Goal: Task Accomplishment & Management: Complete application form

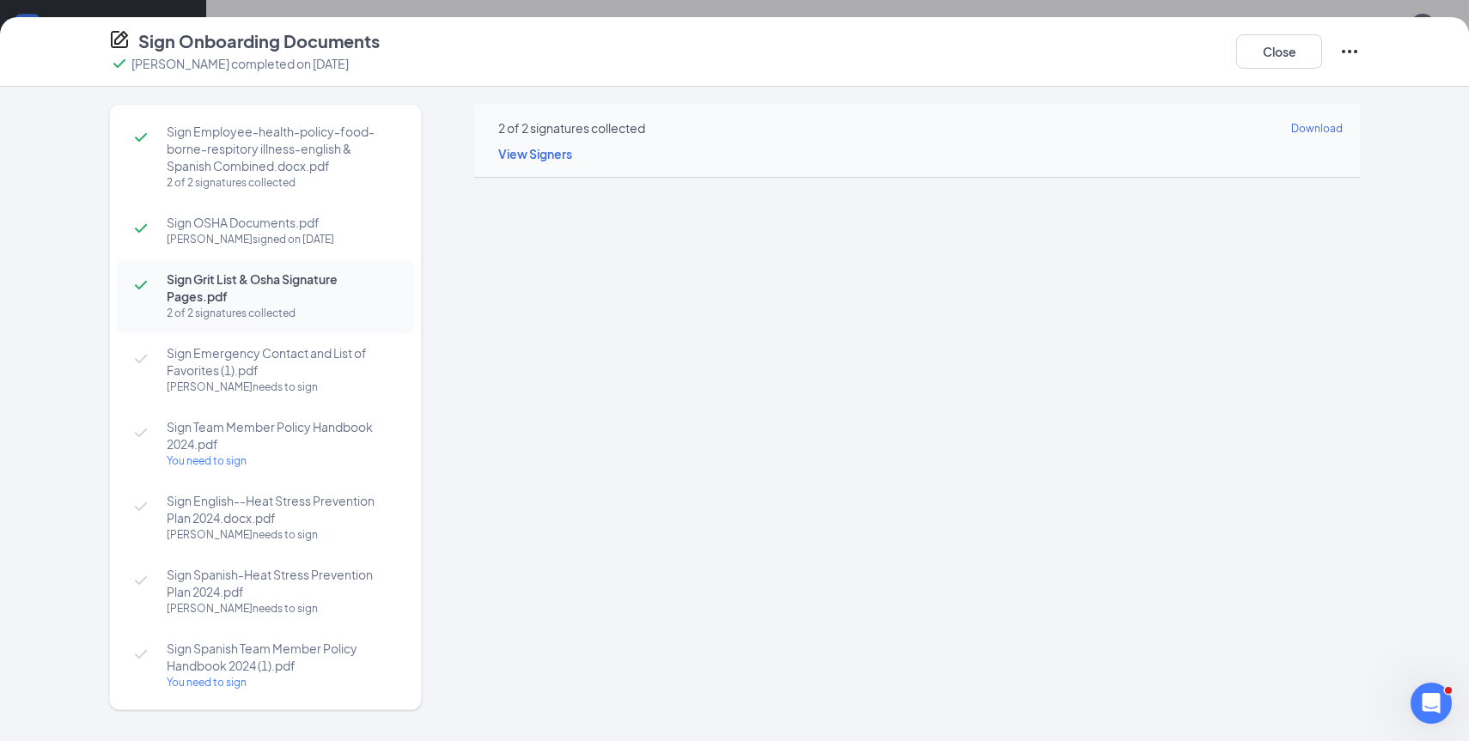
scroll to position [119, 0]
click at [1273, 50] on button "Close" at bounding box center [1279, 51] width 86 height 34
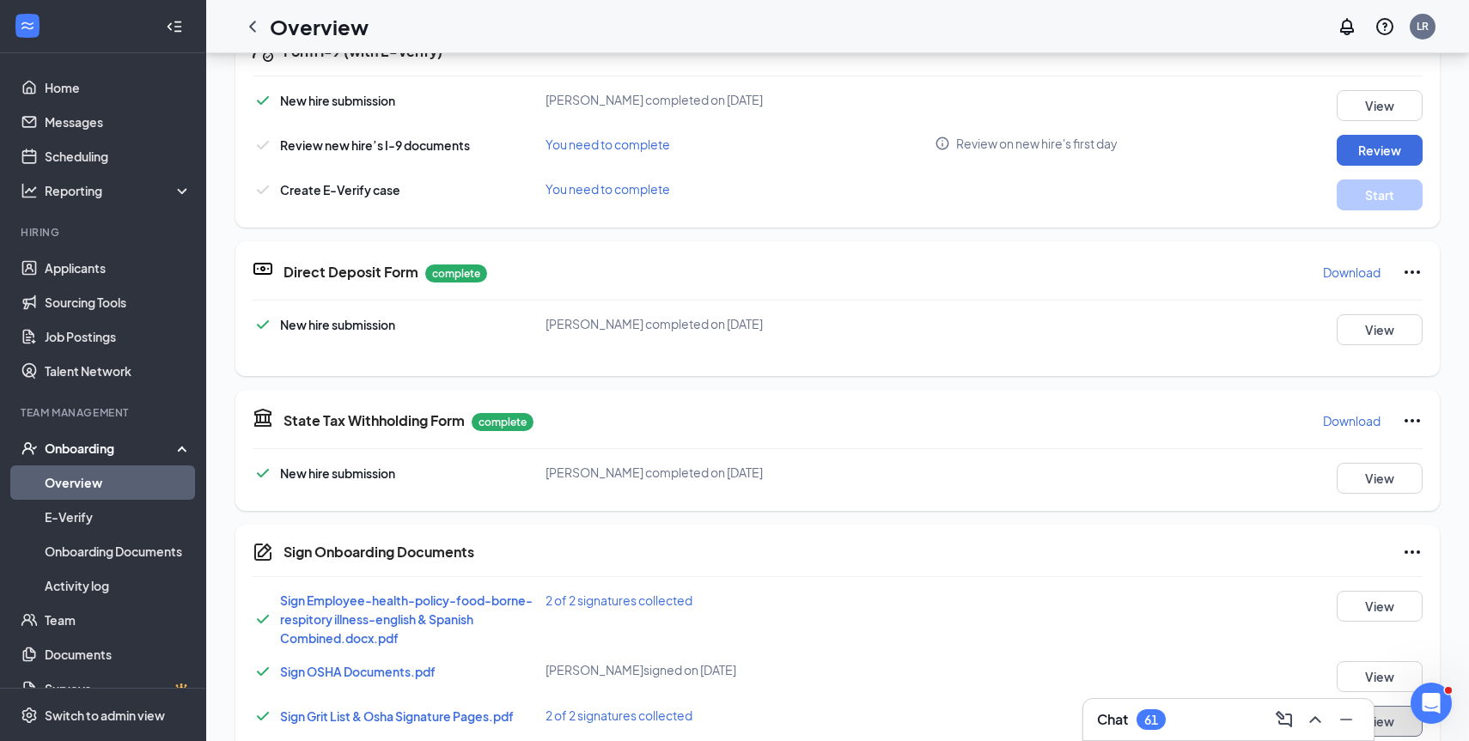
scroll to position [553, 0]
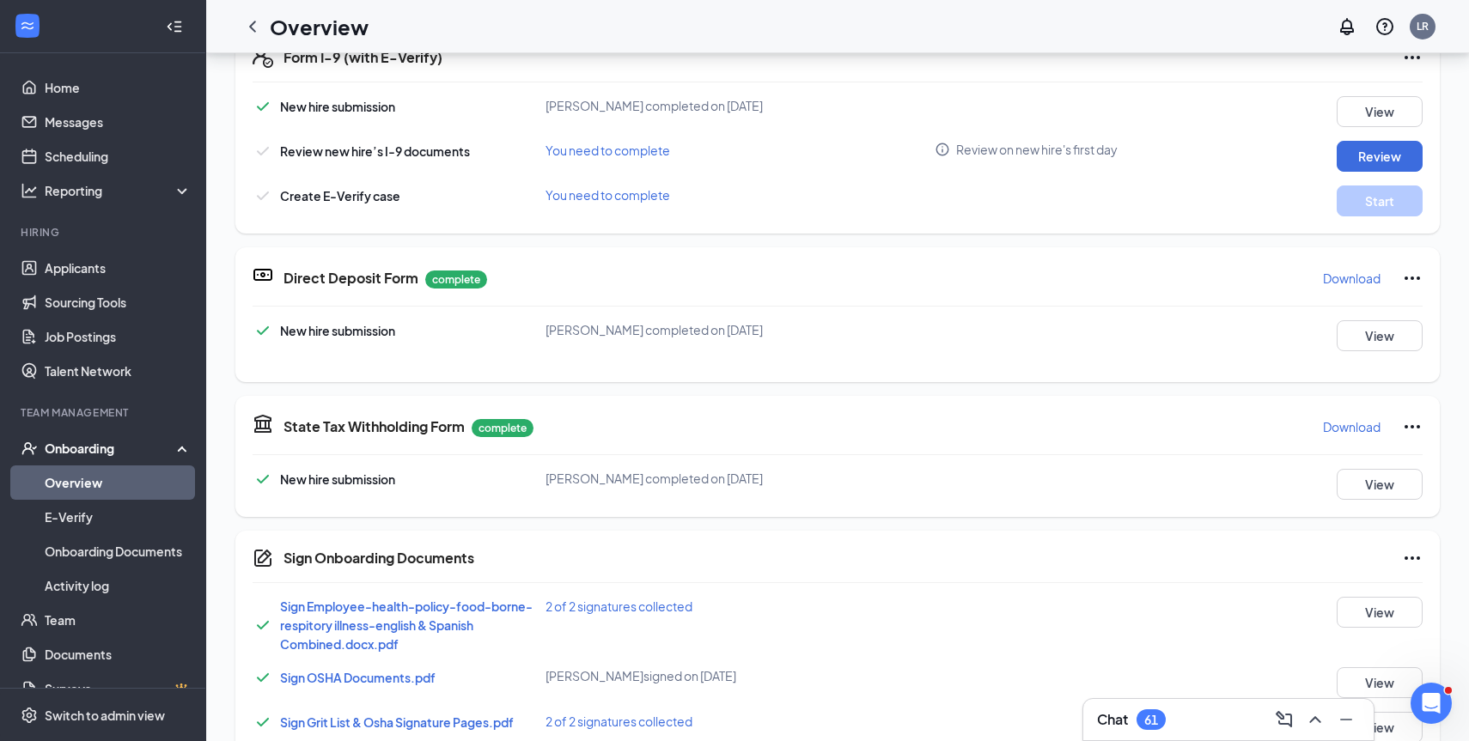
click at [1415, 426] on icon "Ellipses" at bounding box center [1412, 427] width 21 height 21
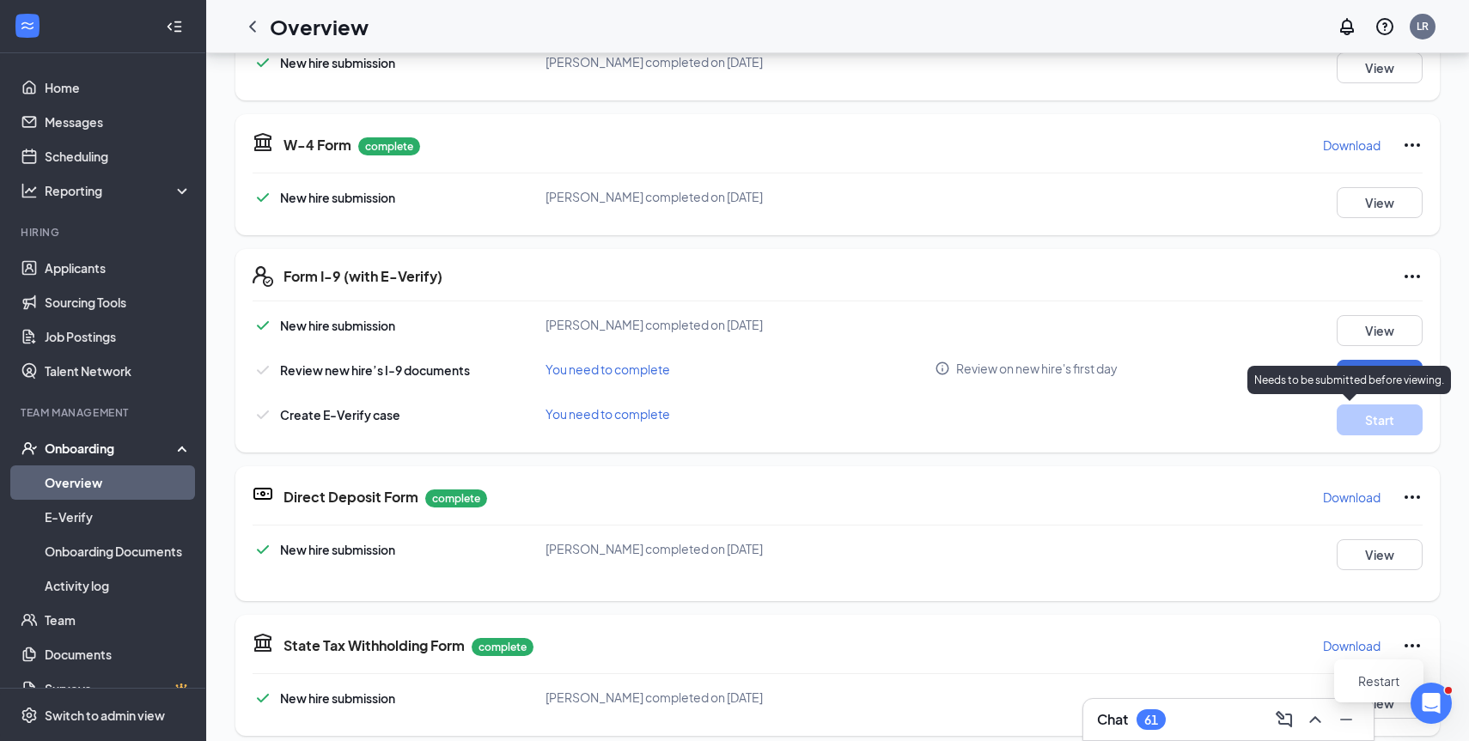
scroll to position [331, 0]
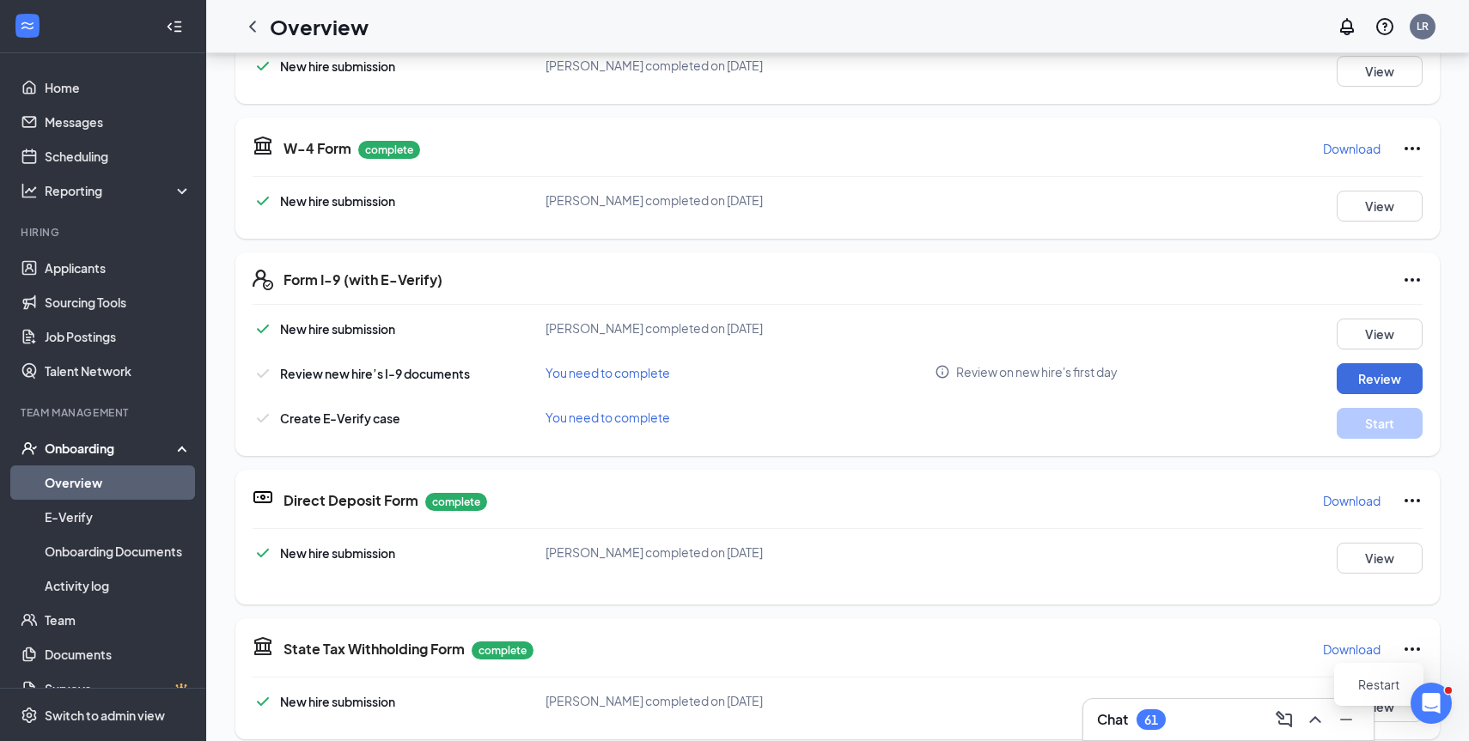
click at [1412, 144] on icon "Ellipses" at bounding box center [1412, 148] width 21 height 21
click at [1372, 183] on span "Restart" at bounding box center [1378, 183] width 41 height 17
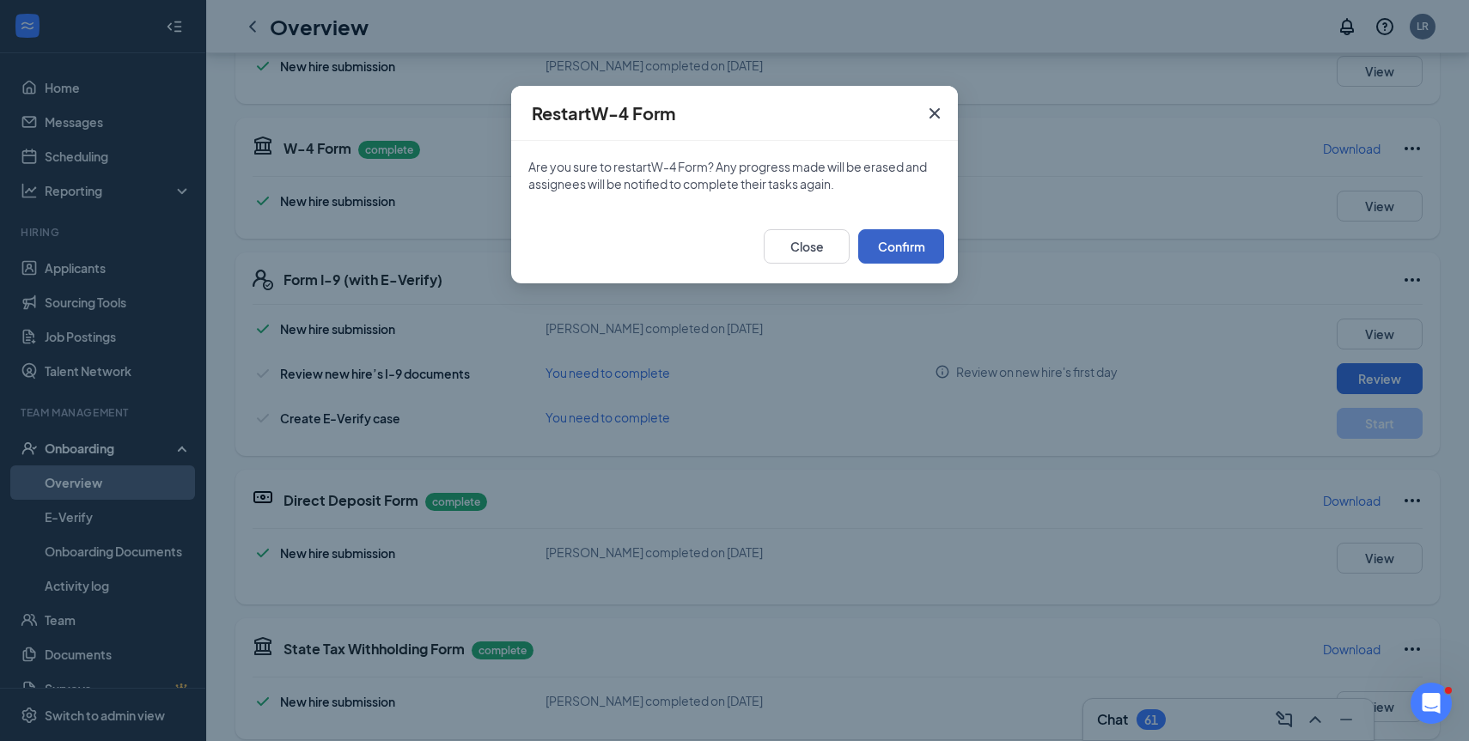
click at [878, 246] on button "Confirm" at bounding box center [901, 246] width 86 height 34
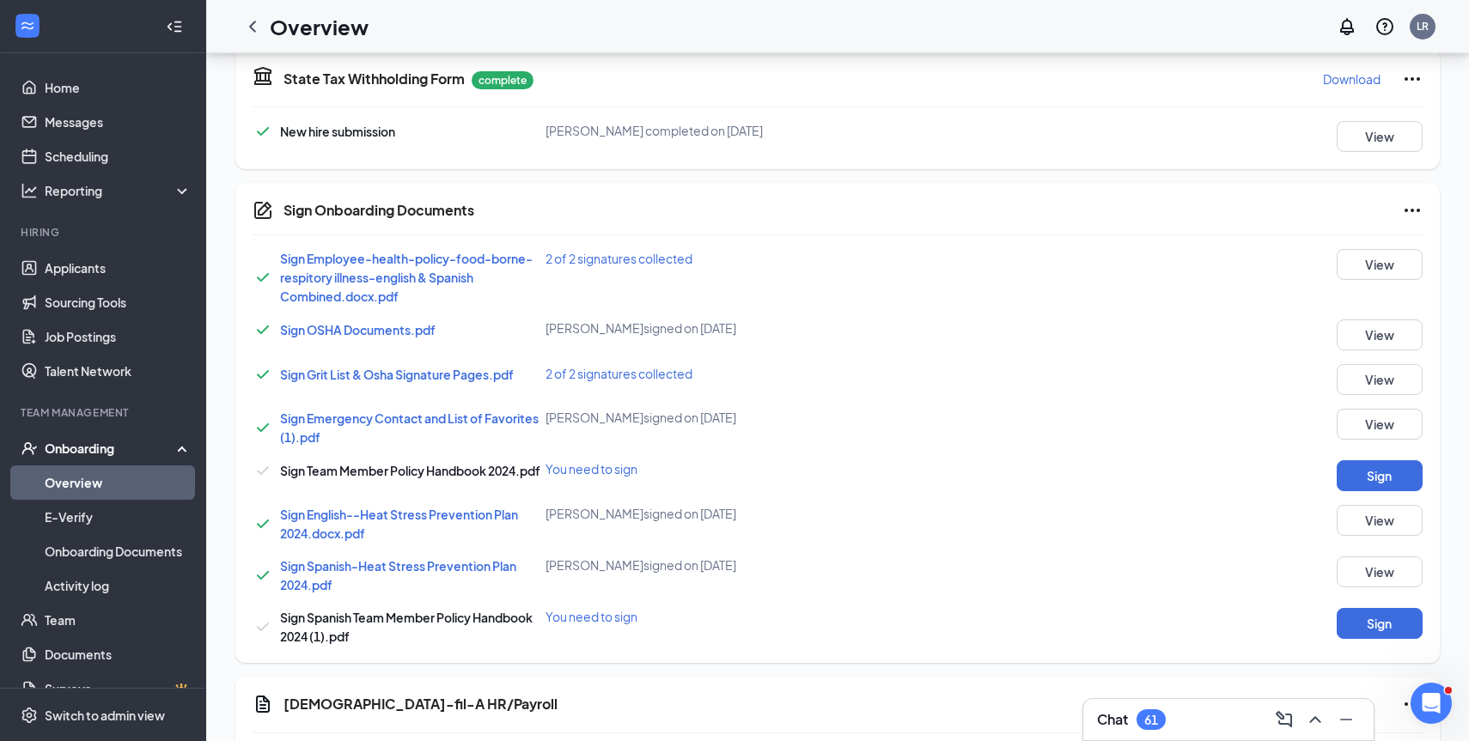
scroll to position [780, 0]
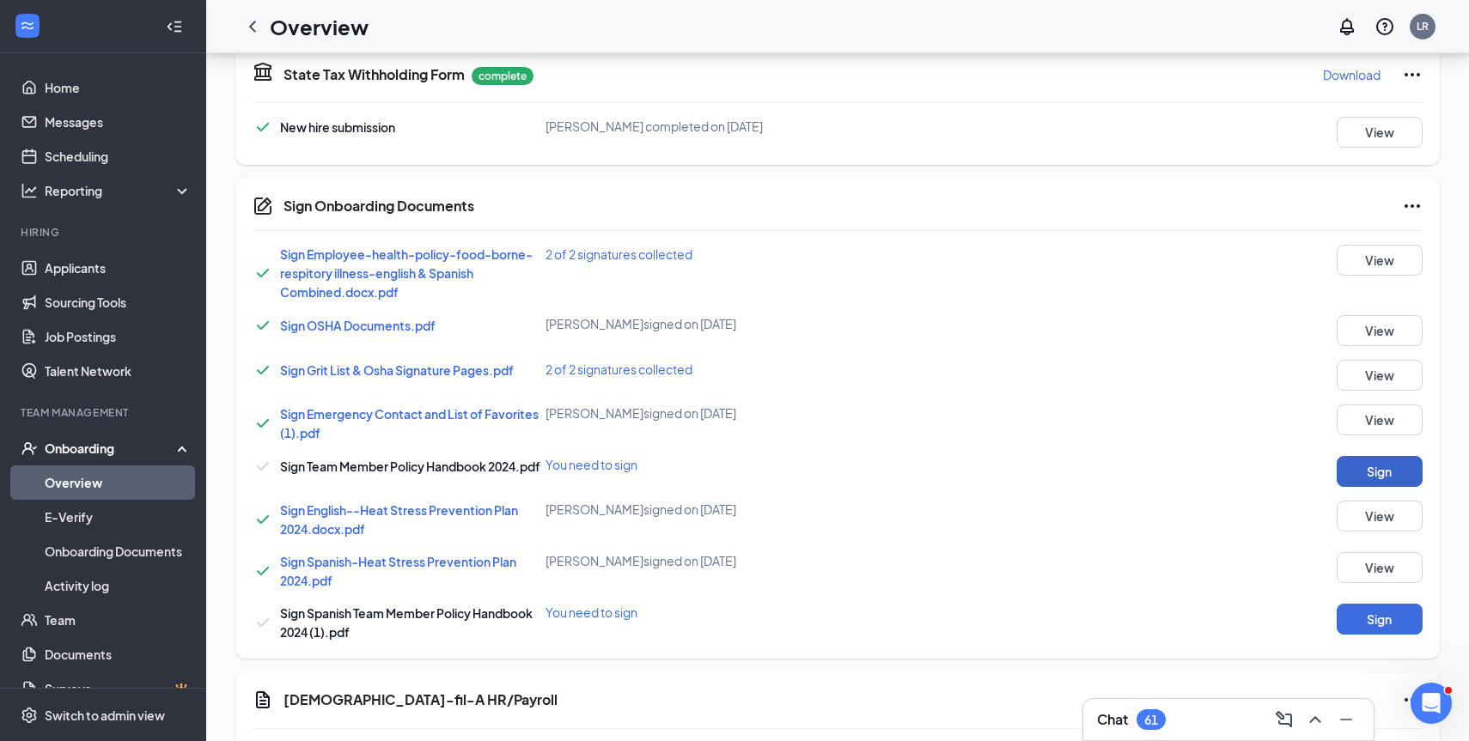
click at [1353, 471] on button "Sign" at bounding box center [1379, 471] width 86 height 31
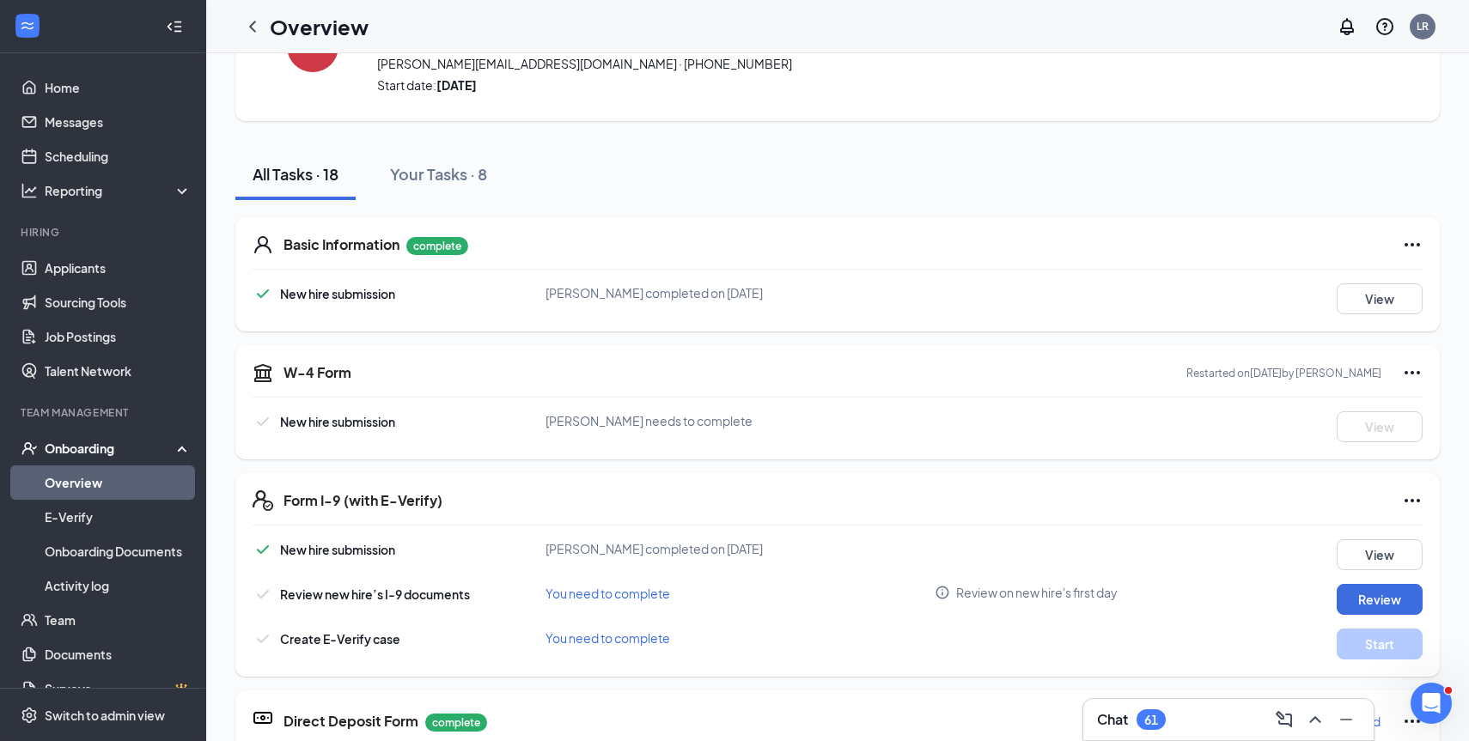
scroll to position [92, 0]
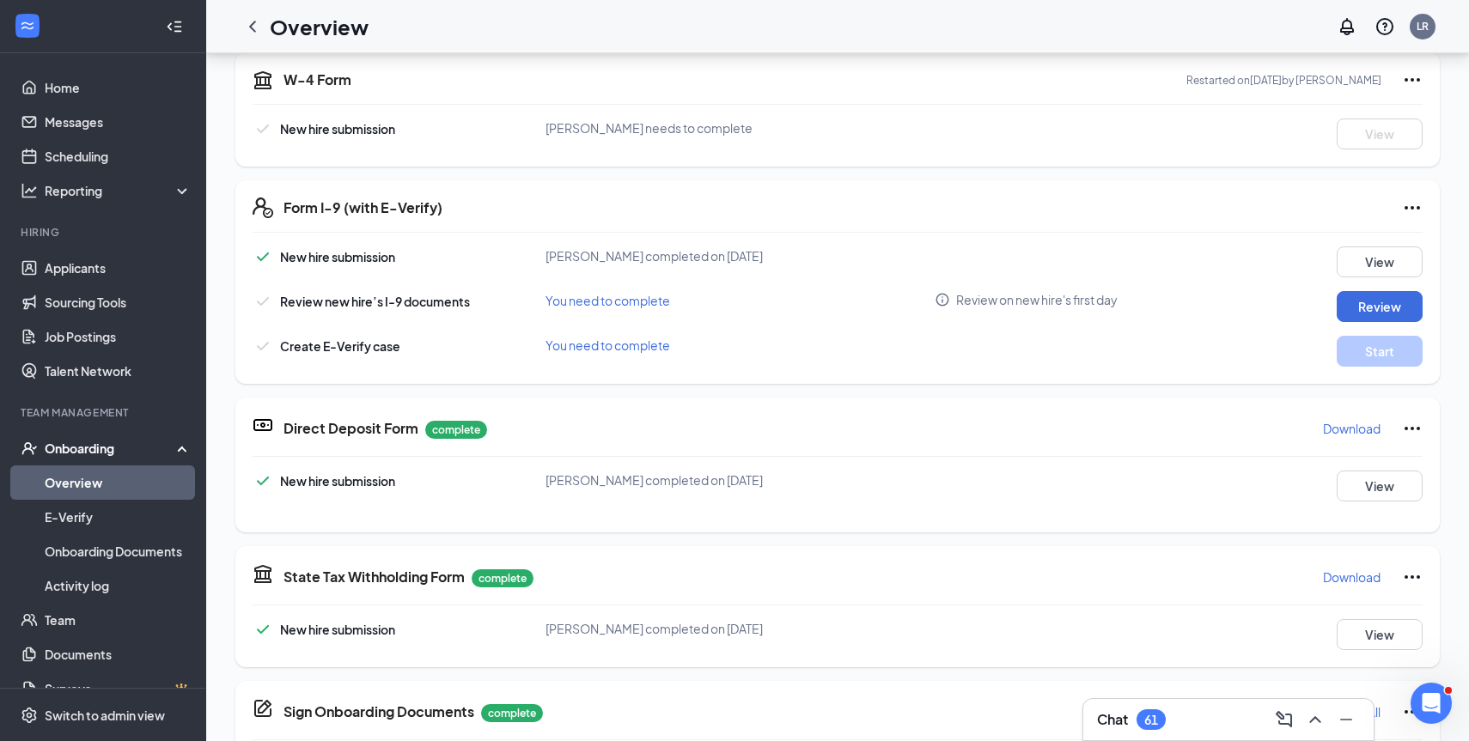
scroll to position [288, 0]
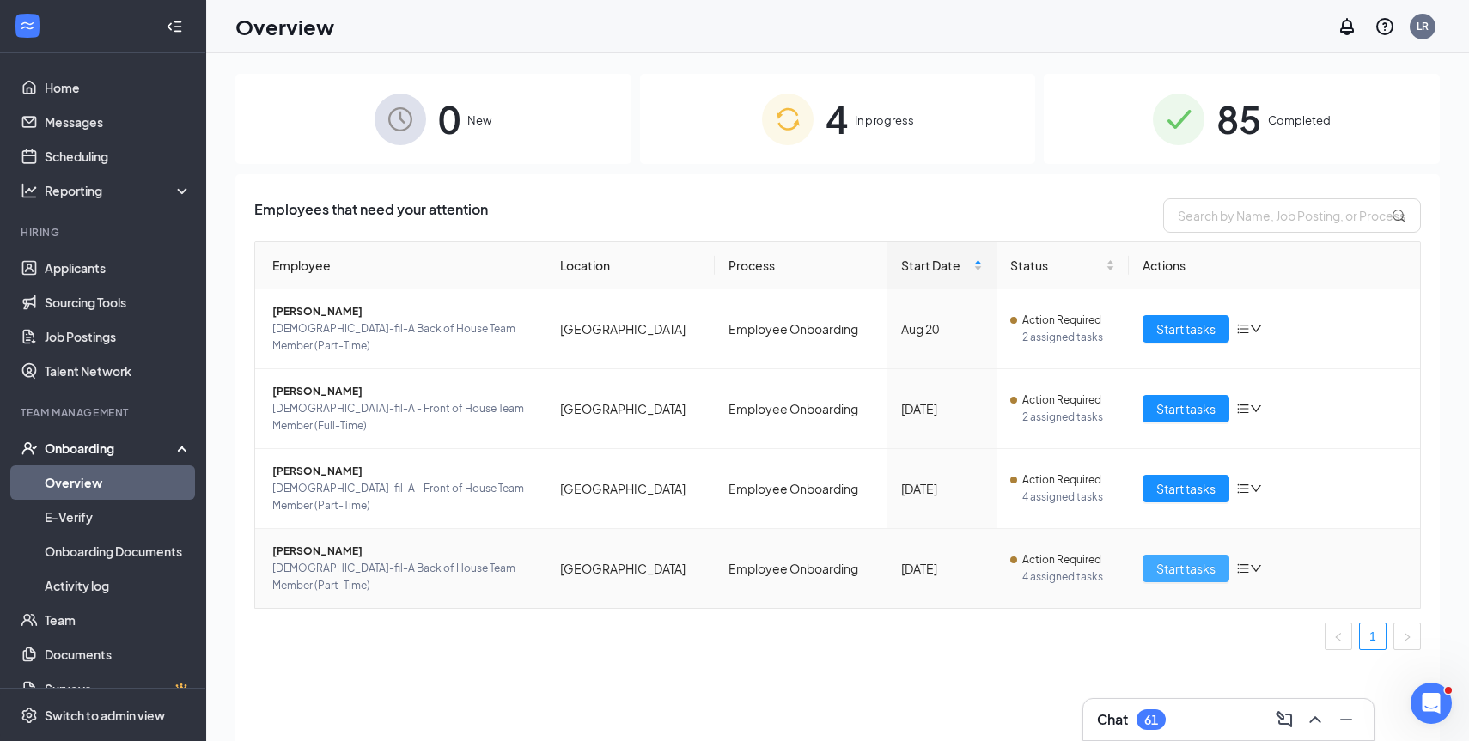
click at [1179, 559] on span "Start tasks" at bounding box center [1185, 568] width 59 height 19
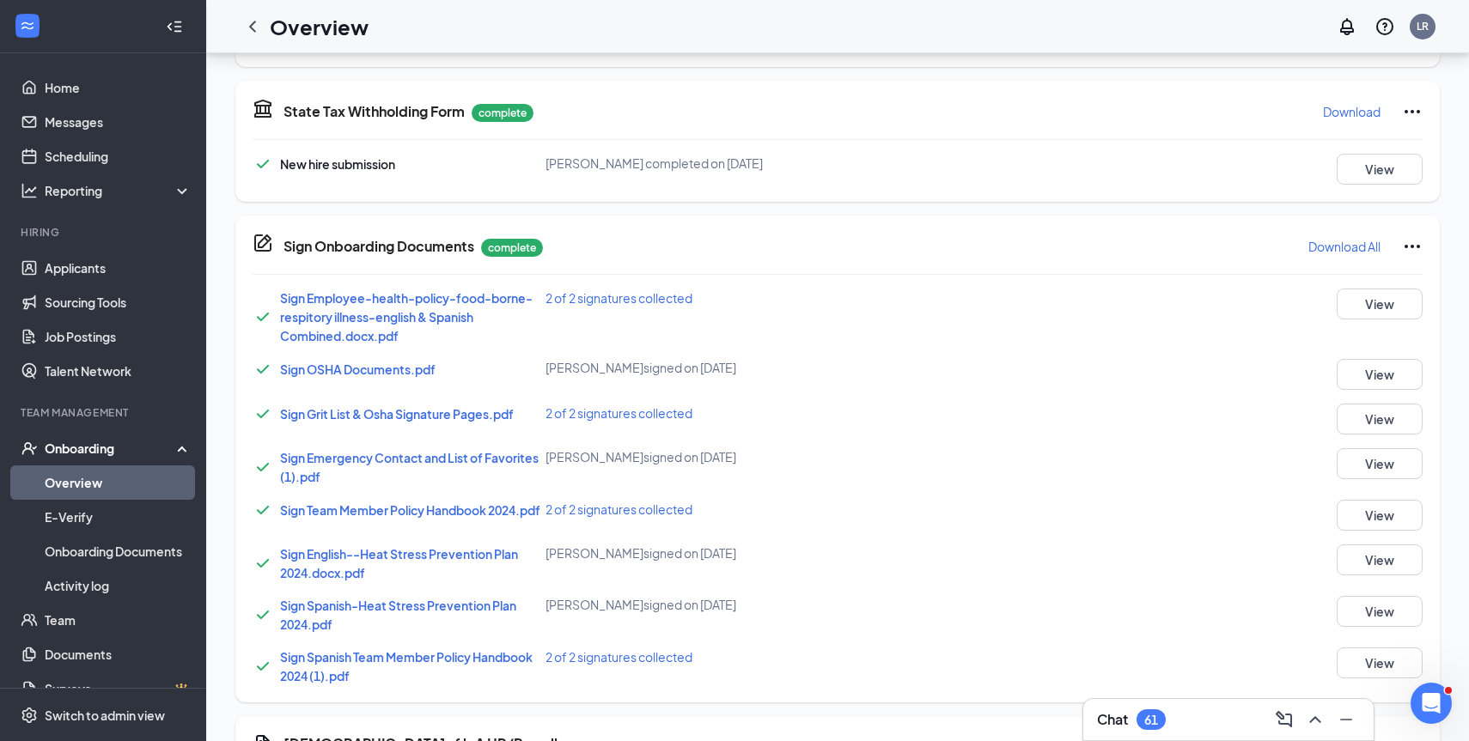
scroll to position [755, 0]
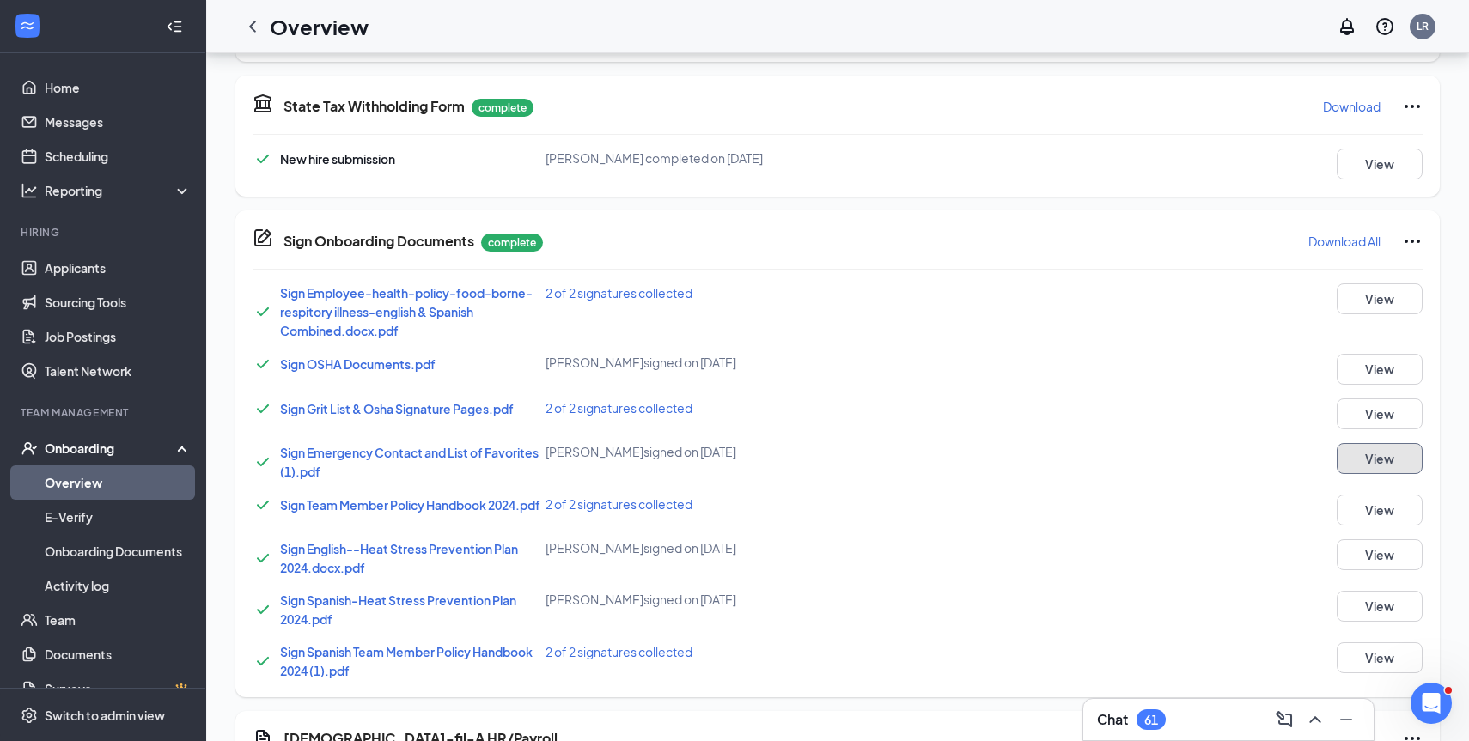
click at [1353, 450] on button "View" at bounding box center [1379, 458] width 86 height 31
click at [1353, 450] on div "Sign Onboarding Documents Stuart E Corle completed on Aug 26, 2025 Close Sign E…" at bounding box center [734, 370] width 1469 height 741
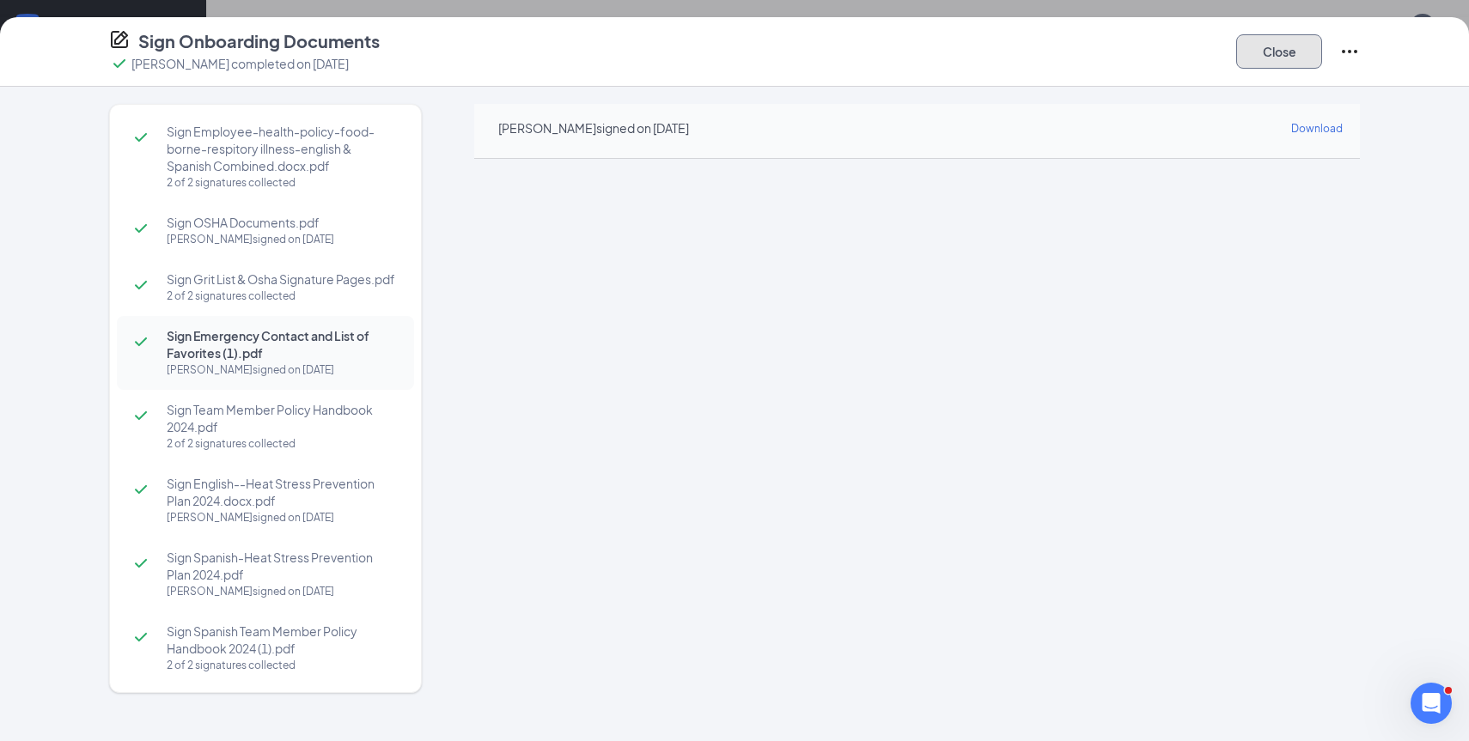
click at [1291, 49] on button "Close" at bounding box center [1279, 51] width 86 height 34
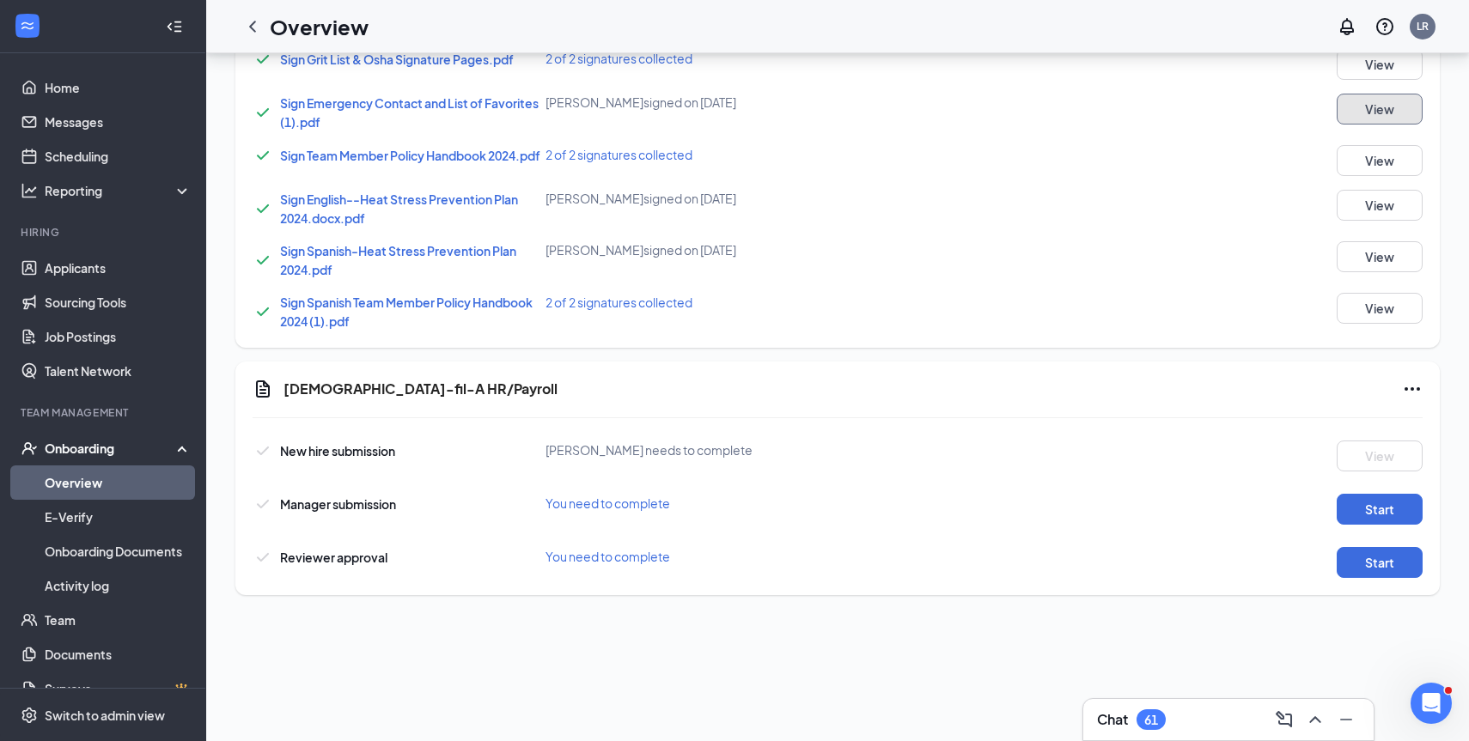
scroll to position [1111, 0]
click at [1380, 508] on button "Start" at bounding box center [1379, 509] width 86 height 31
click at [1357, 557] on button "Start" at bounding box center [1379, 562] width 86 height 31
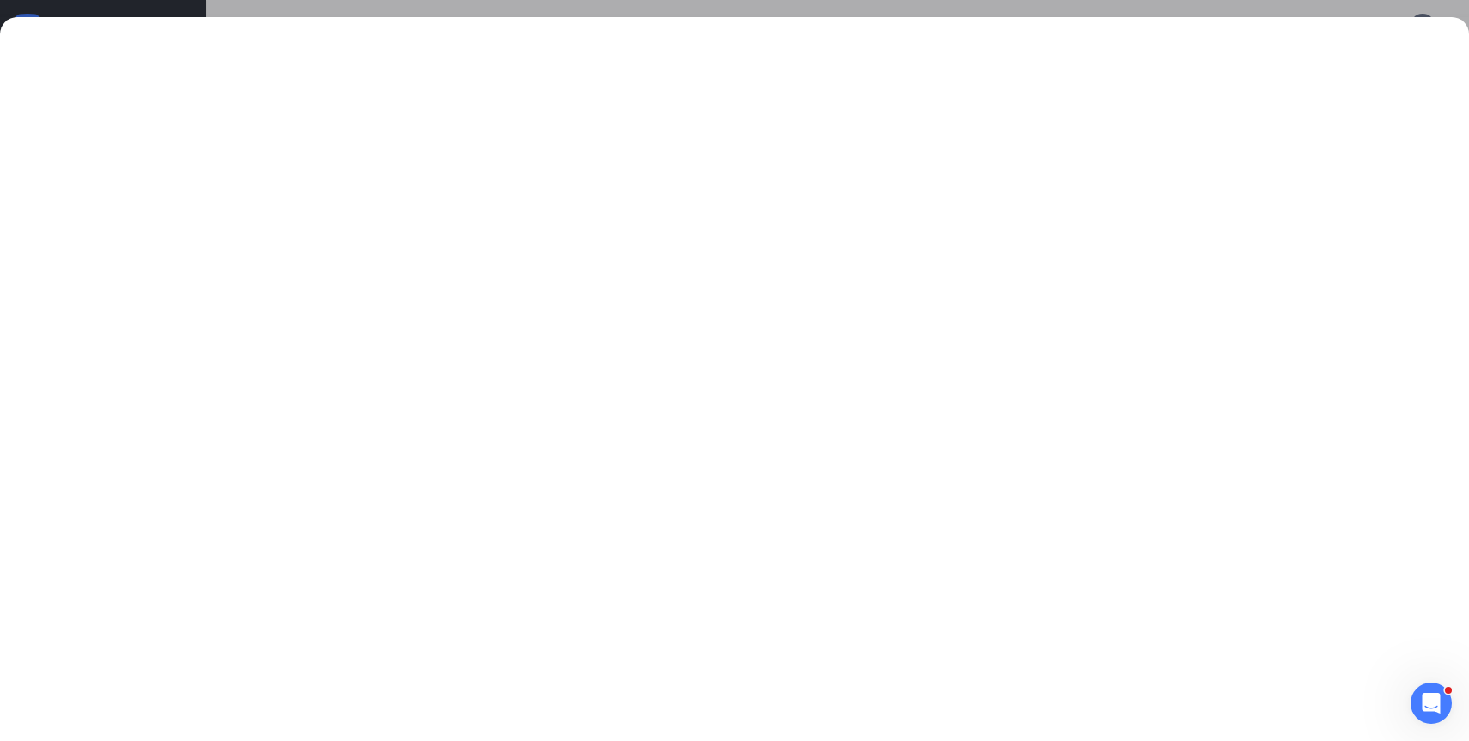
scroll to position [108, 0]
click at [1416, 685] on div "Open Intercom Messenger" at bounding box center [1428, 700] width 57 height 57
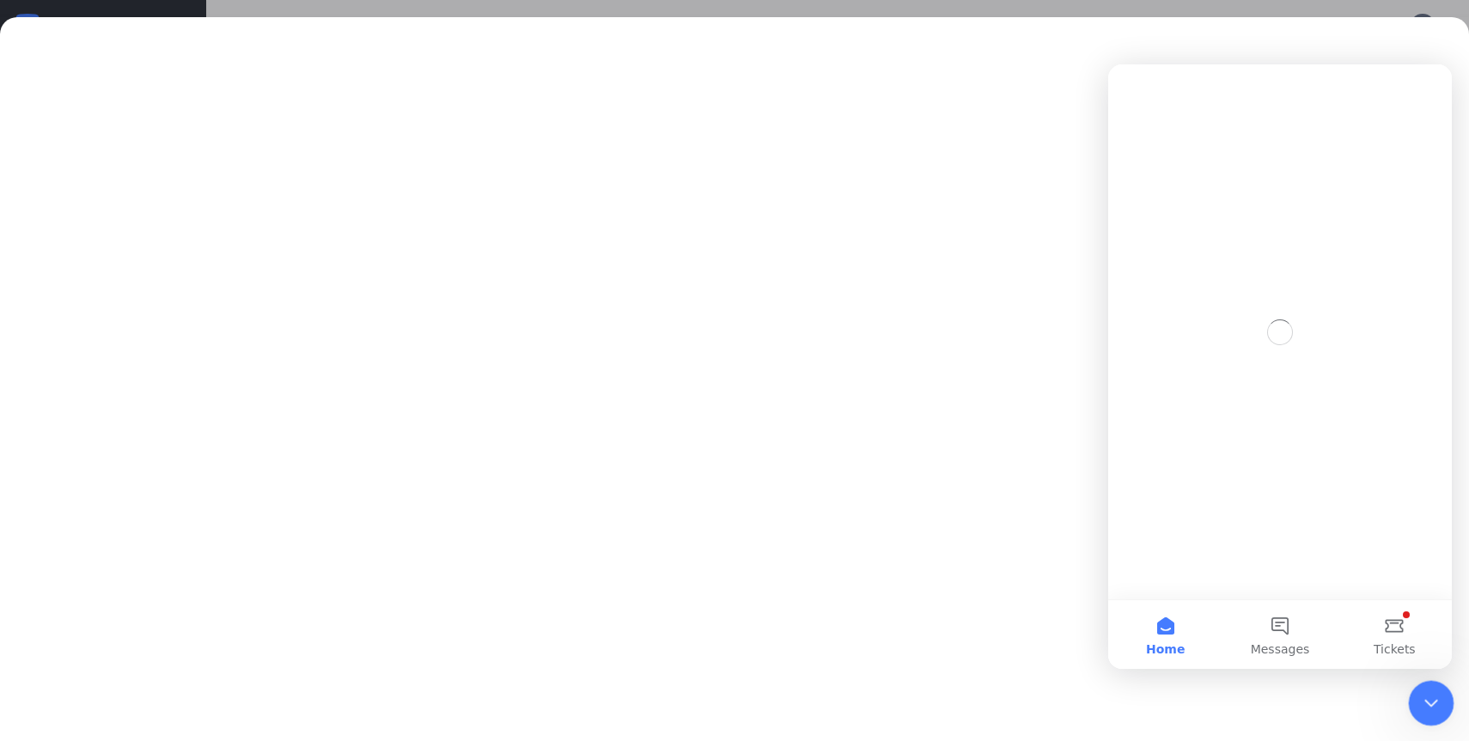
scroll to position [0, 0]
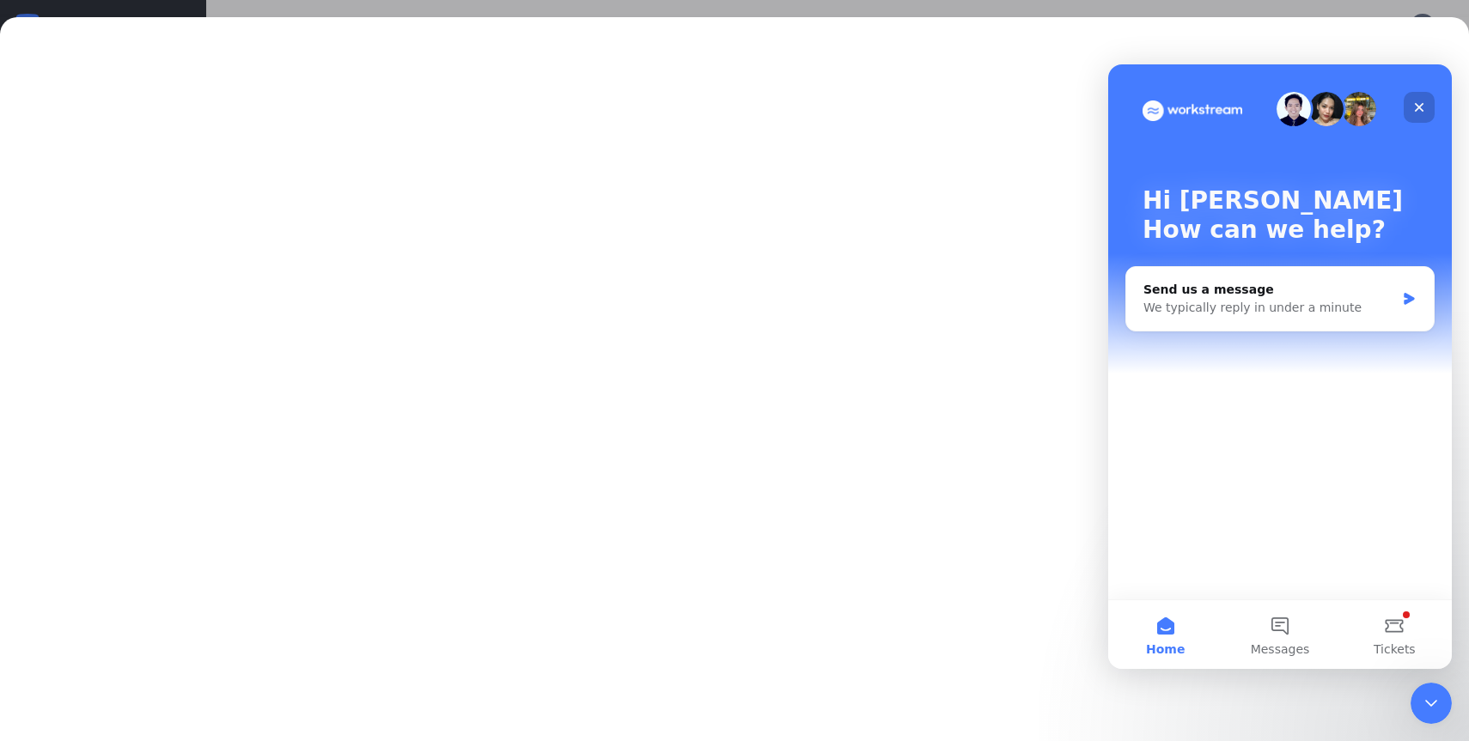
click at [1420, 100] on icon "Close" at bounding box center [1419, 107] width 14 height 14
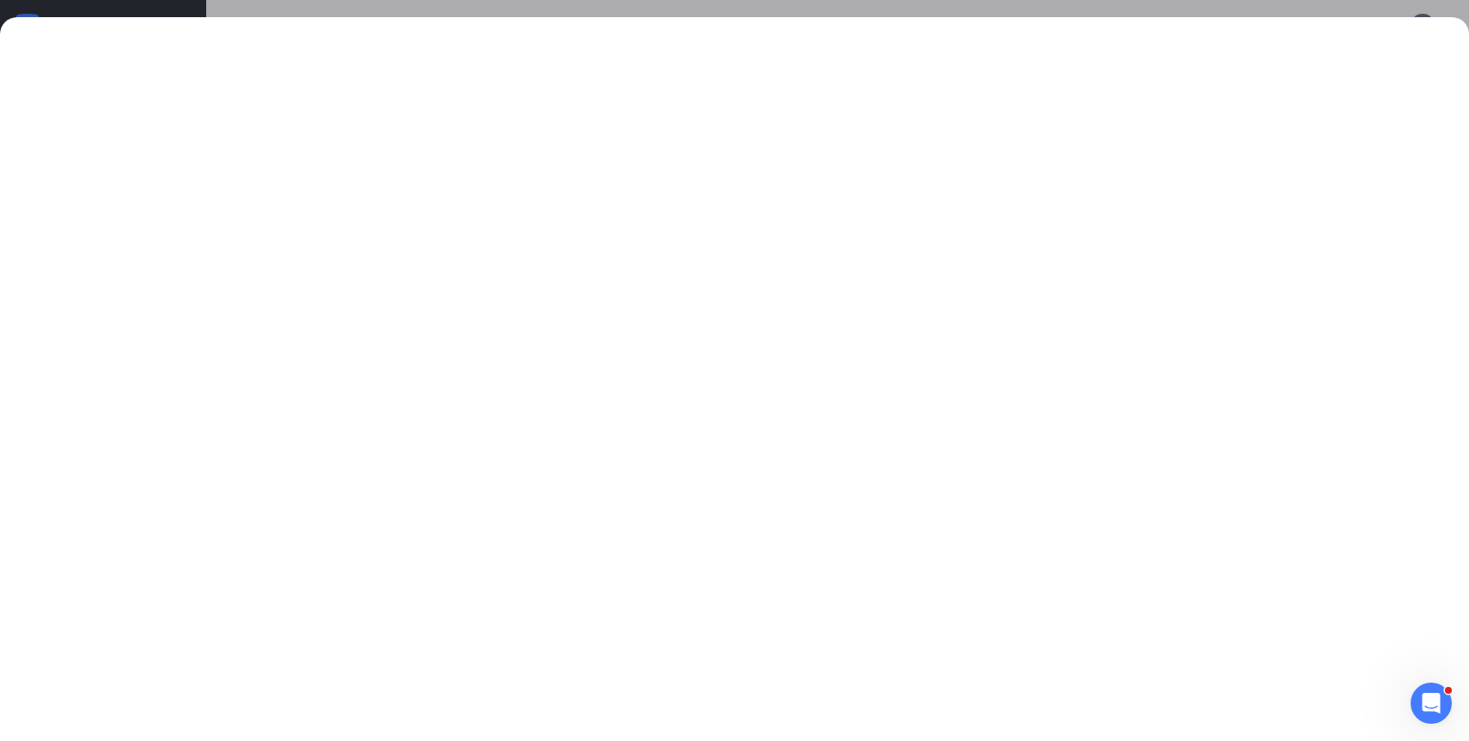
click at [485, 9] on div at bounding box center [734, 370] width 1469 height 741
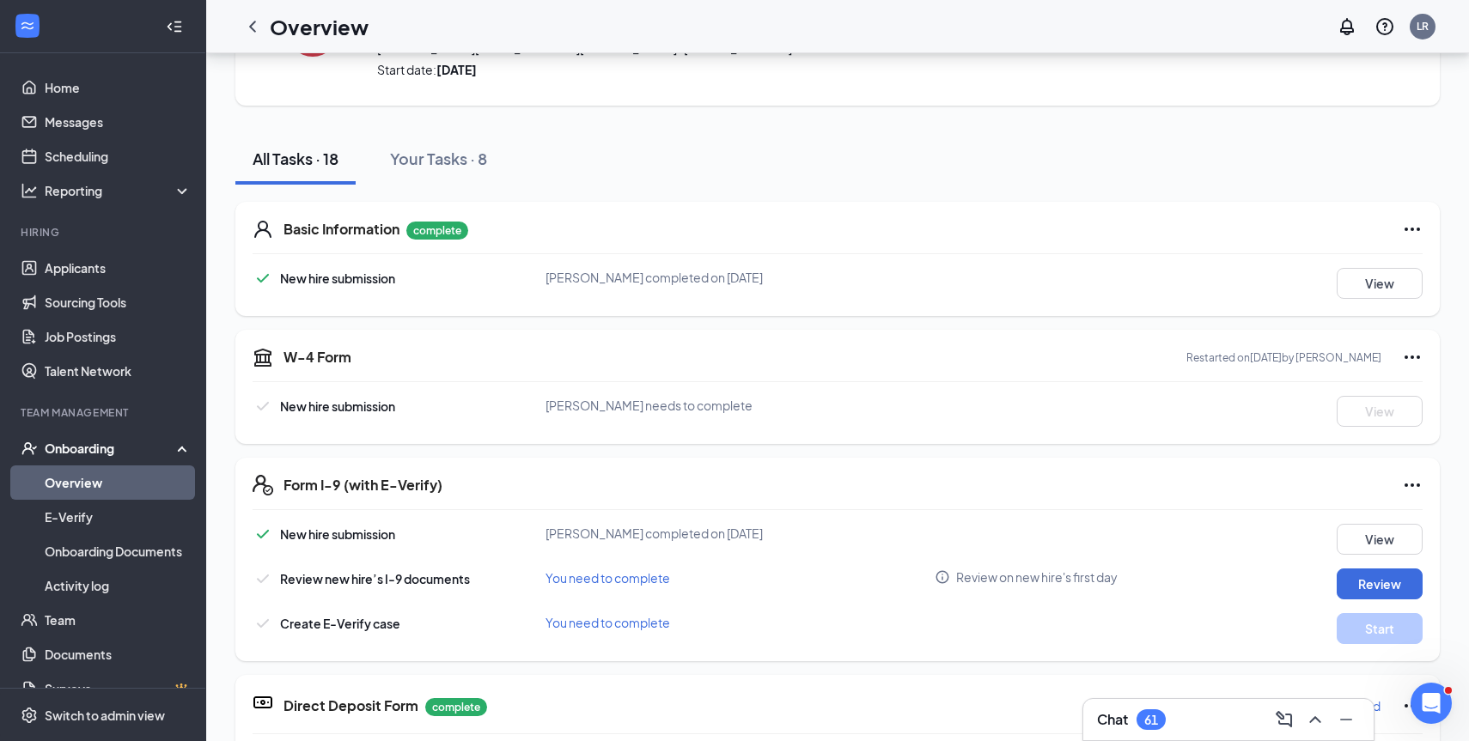
scroll to position [114, 0]
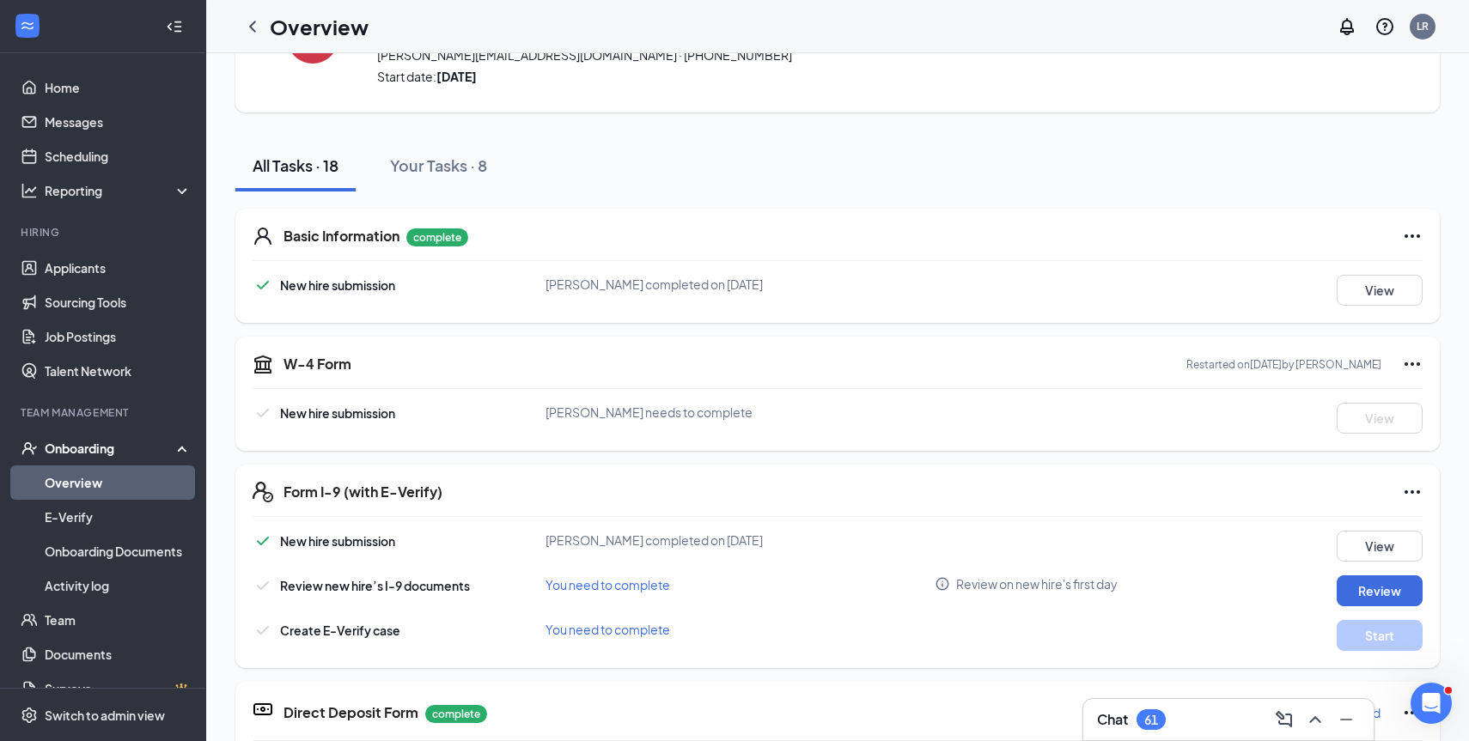
scroll to position [11, 0]
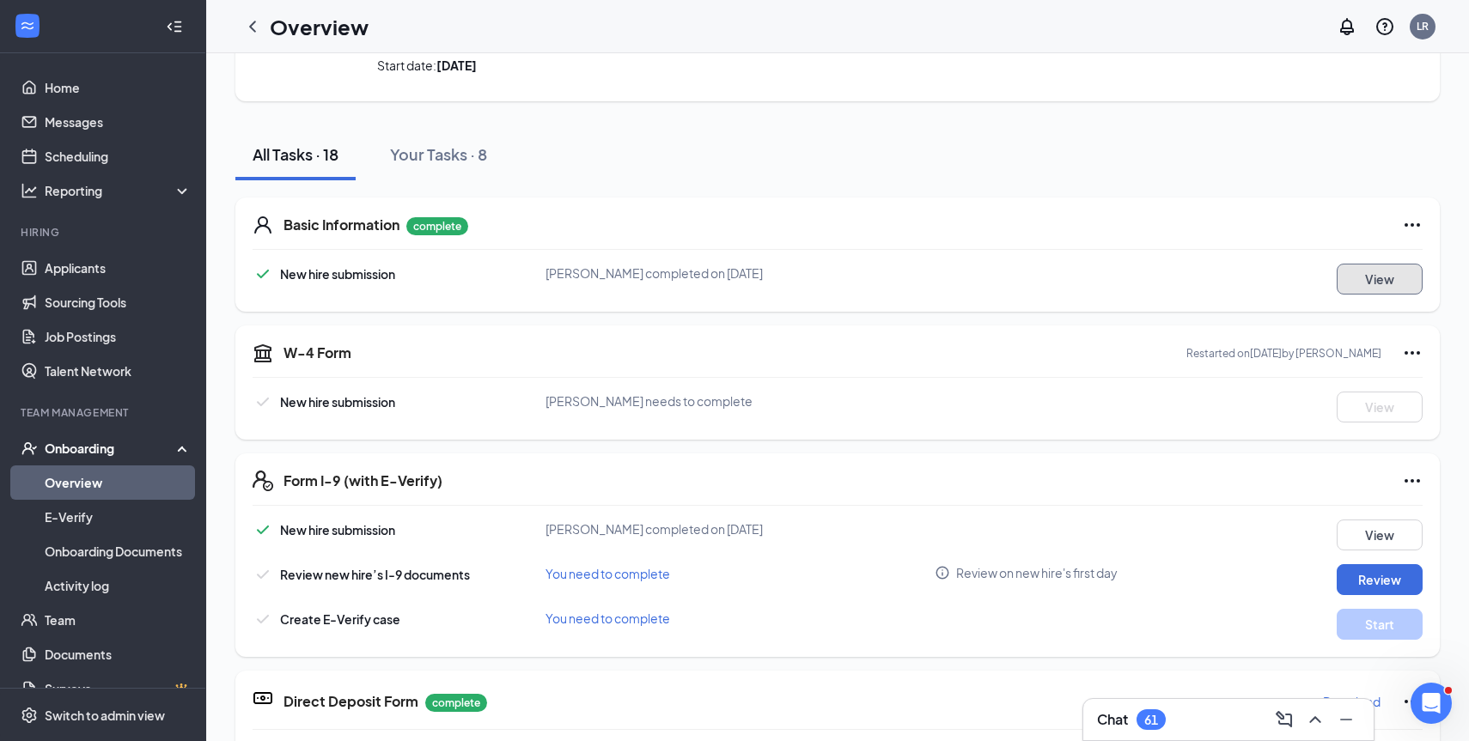
click at [1369, 277] on button "View" at bounding box center [1379, 279] width 86 height 31
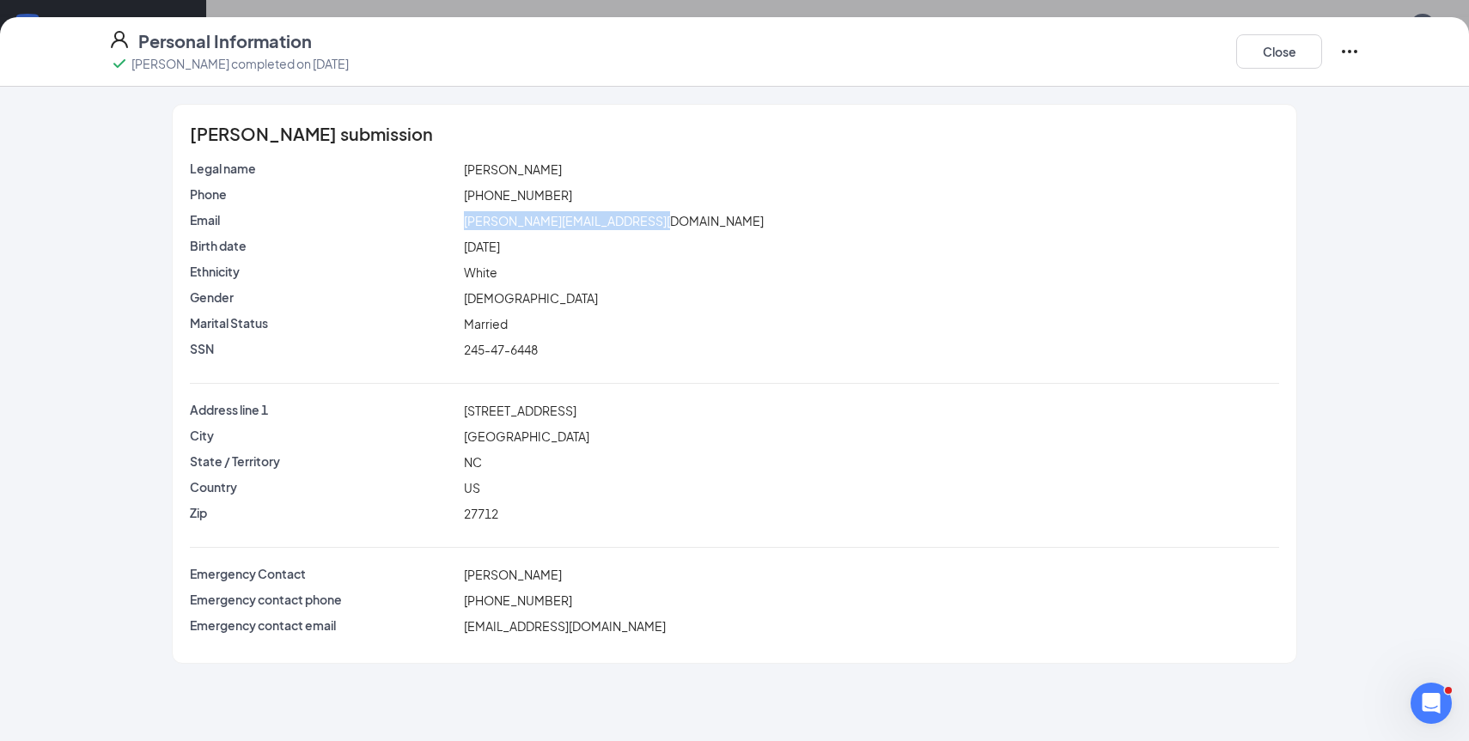
drag, startPoint x: 653, startPoint y: 224, endPoint x: 459, endPoint y: 214, distance: 194.4
click at [459, 214] on div "Email stuart@endeavourcoaching.life" at bounding box center [734, 220] width 1096 height 19
copy div "[PERSON_NAME][EMAIL_ADDRESS][DOMAIN_NAME]"
click at [1252, 48] on button "Close" at bounding box center [1279, 51] width 86 height 34
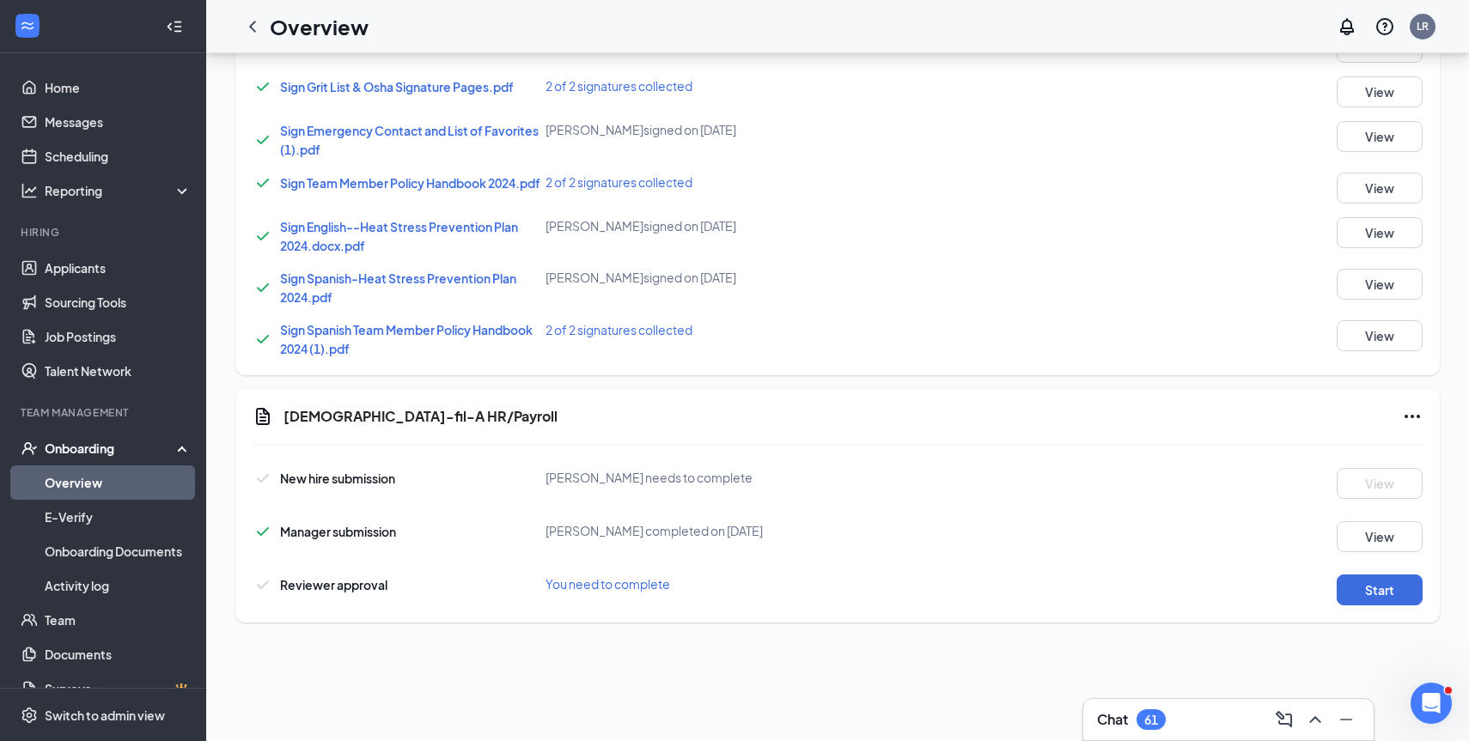
scroll to position [1118, 0]
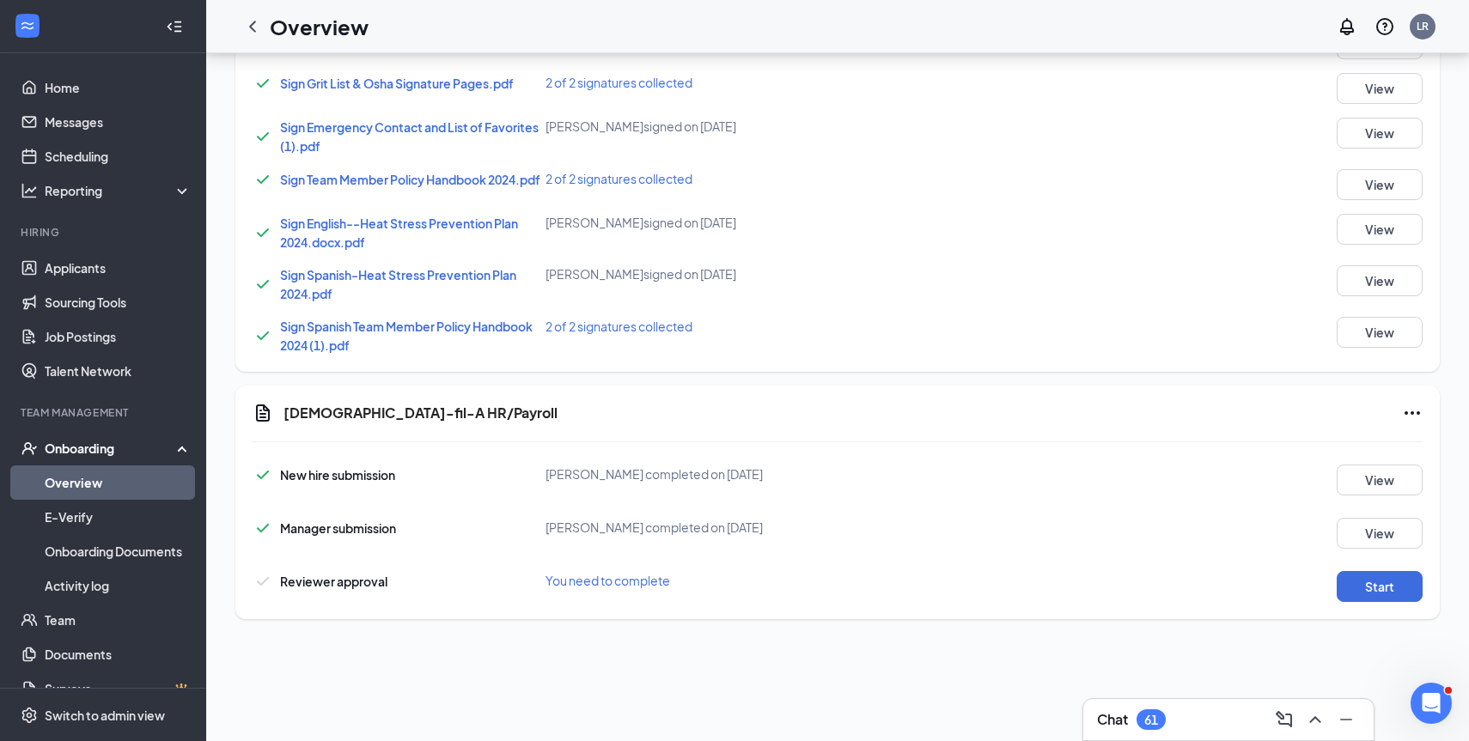
scroll to position [1118, 0]
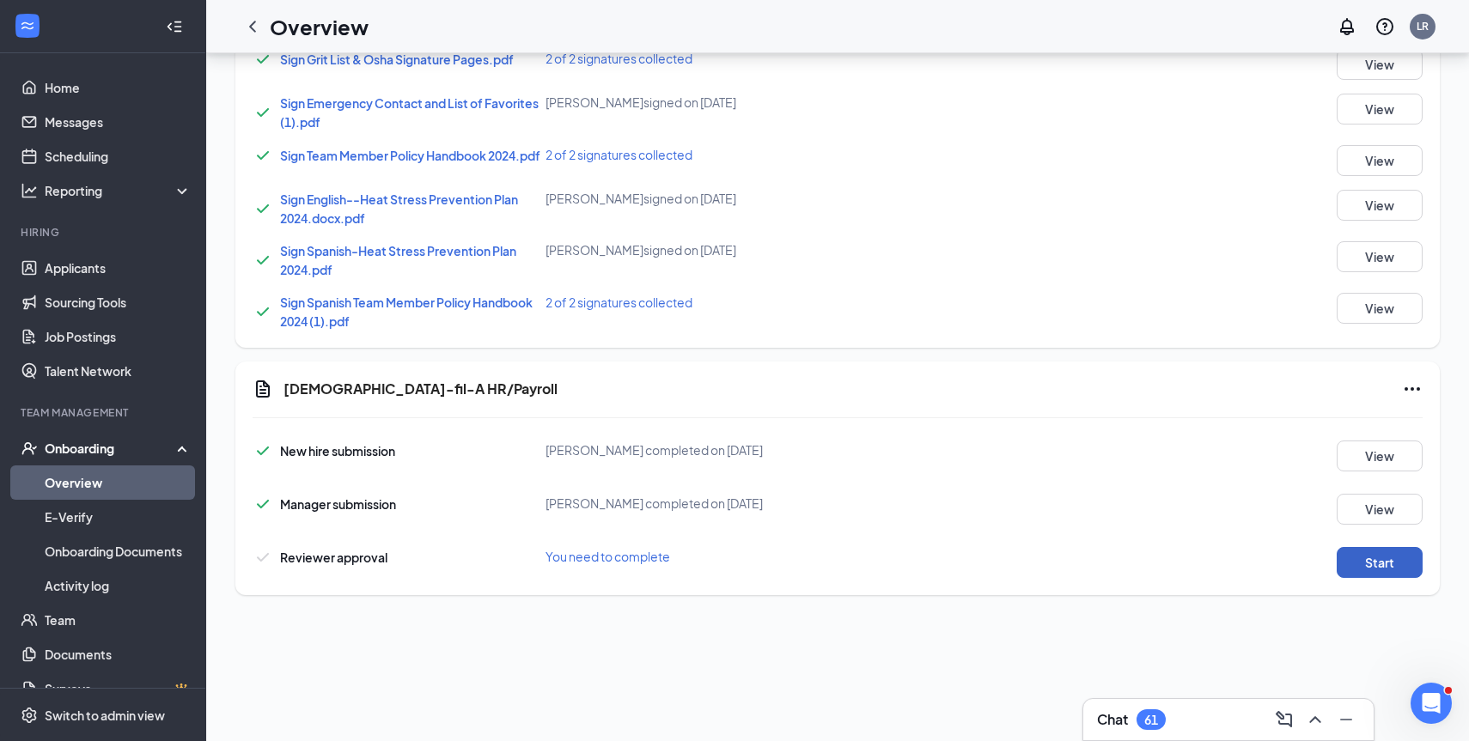
click at [1390, 557] on button "Start" at bounding box center [1379, 562] width 86 height 31
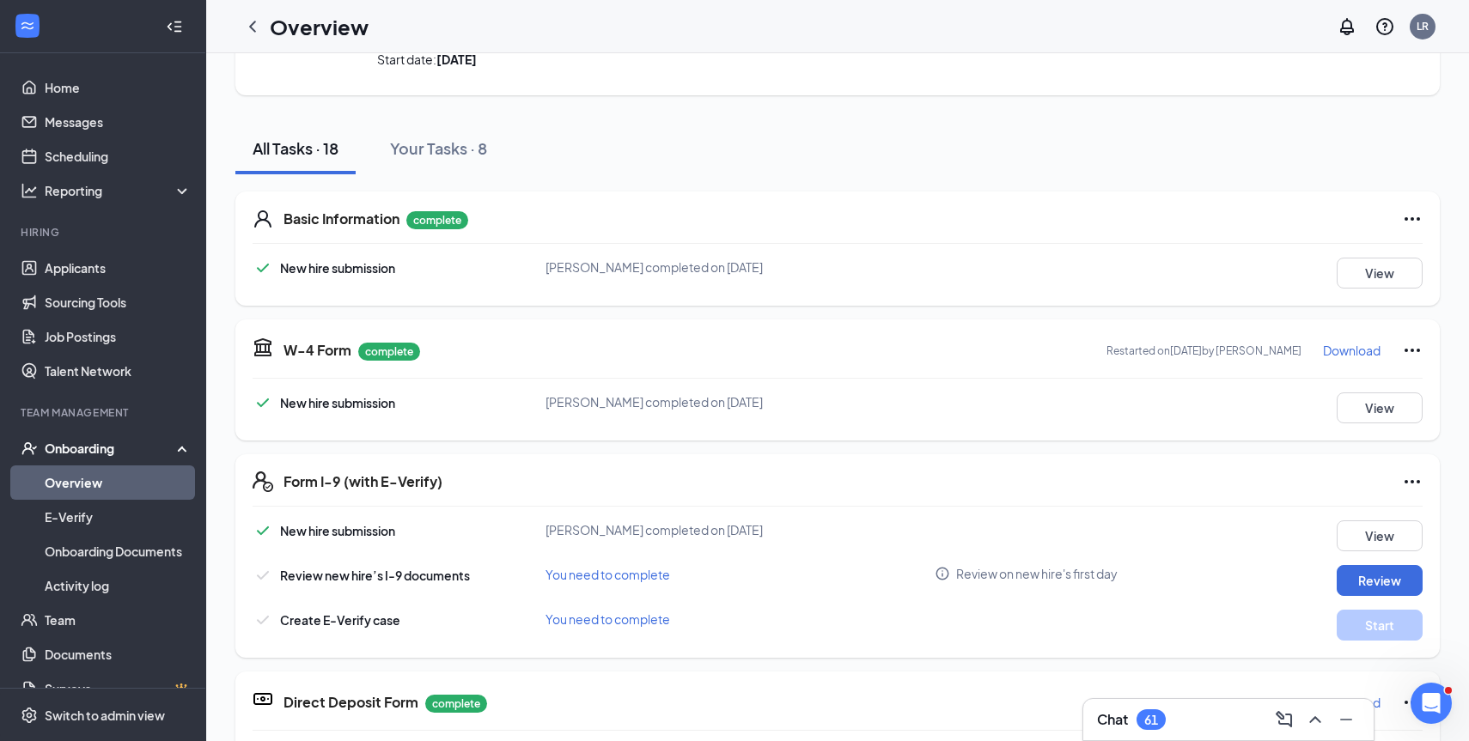
scroll to position [0, 0]
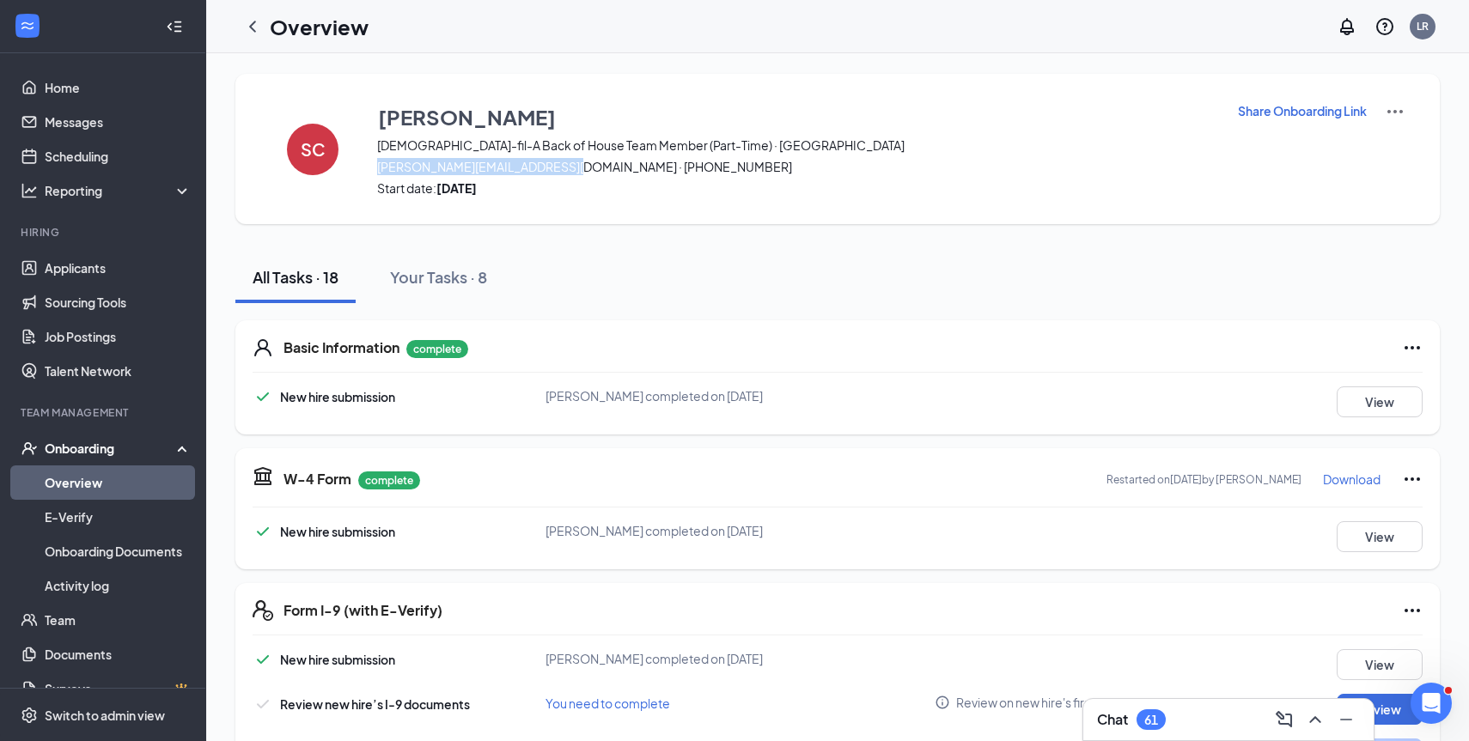
drag, startPoint x: 556, startPoint y: 168, endPoint x: 373, endPoint y: 170, distance: 182.9
click at [373, 170] on div "SC [PERSON_NAME][DEMOGRAPHIC_DATA]-fil-A Back of House Team Member (Part-Time) …" at bounding box center [837, 149] width 1204 height 150
copy span "[PERSON_NAME][EMAIL_ADDRESS][DOMAIN_NAME]"
